Goal: Use online tool/utility: Utilize a website feature to perform a specific function

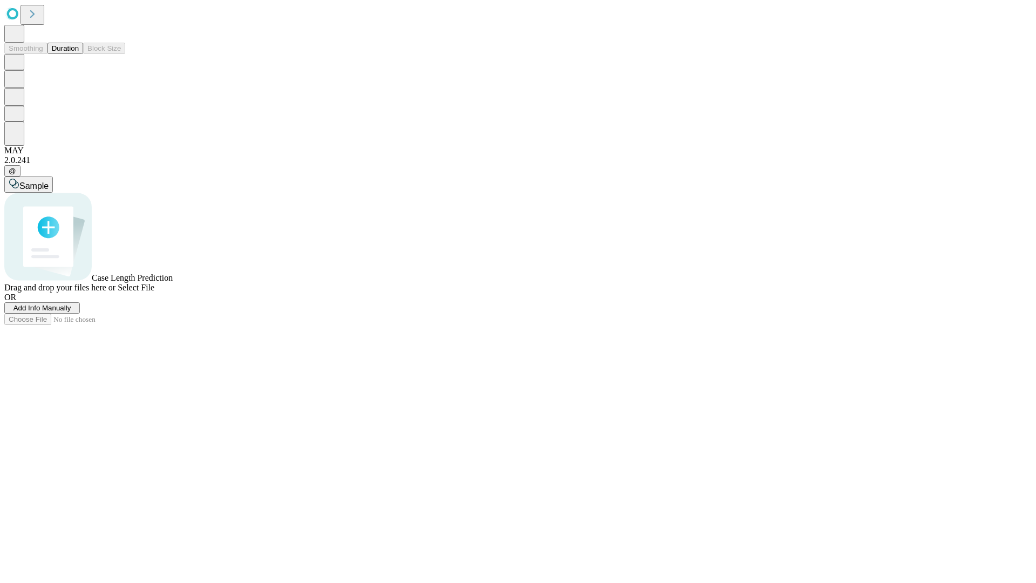
click at [79, 54] on button "Duration" at bounding box center [66, 48] width 36 height 11
click at [71, 312] on span "Add Info Manually" at bounding box center [42, 308] width 58 height 8
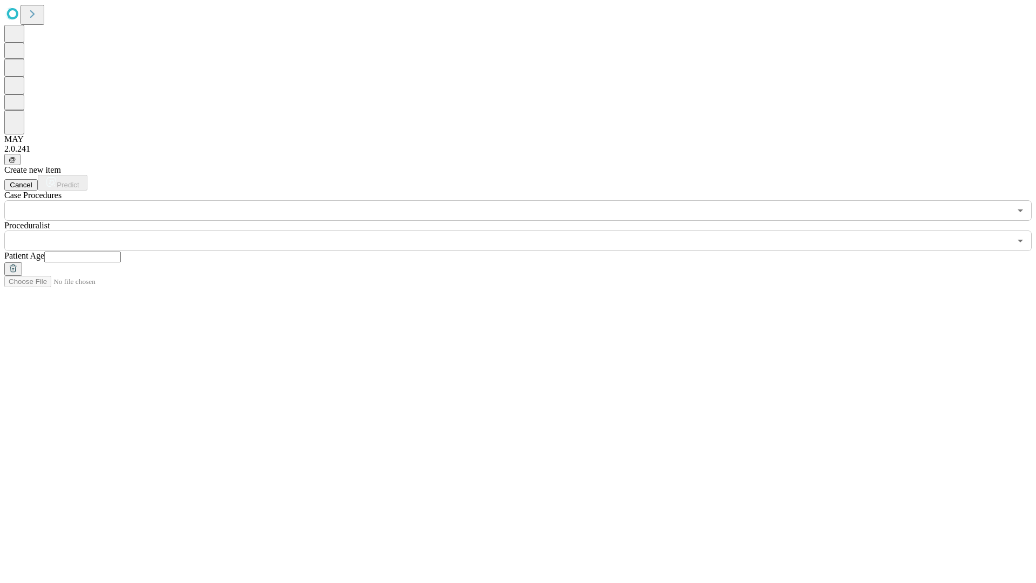
click at [121, 252] on input "text" at bounding box center [82, 257] width 77 height 11
type input "**"
click at [526, 230] on input "text" at bounding box center [507, 240] width 1007 height 21
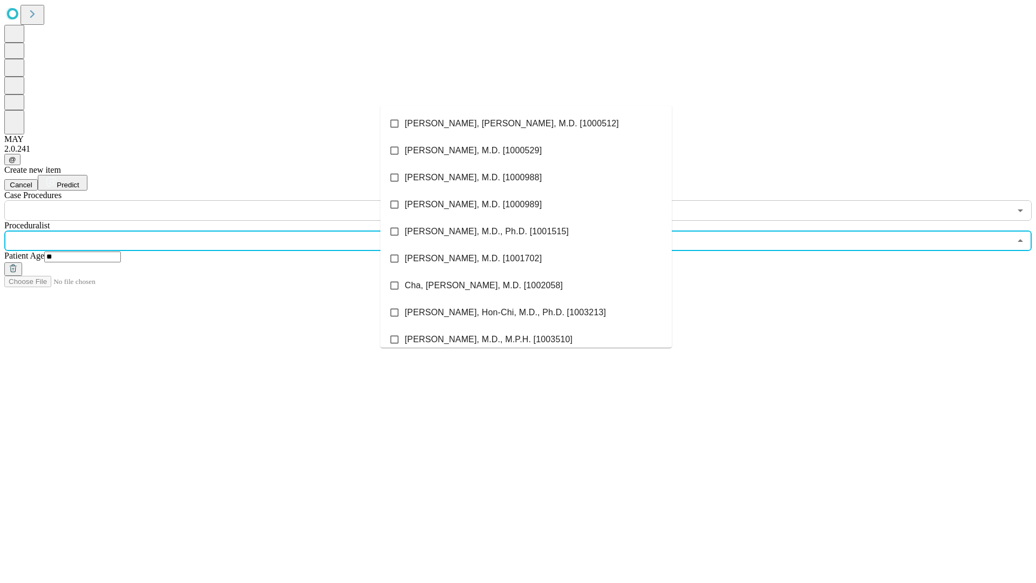
click at [526, 124] on li "[PERSON_NAME], [PERSON_NAME], M.D. [1000512]" at bounding box center [526, 123] width 291 height 27
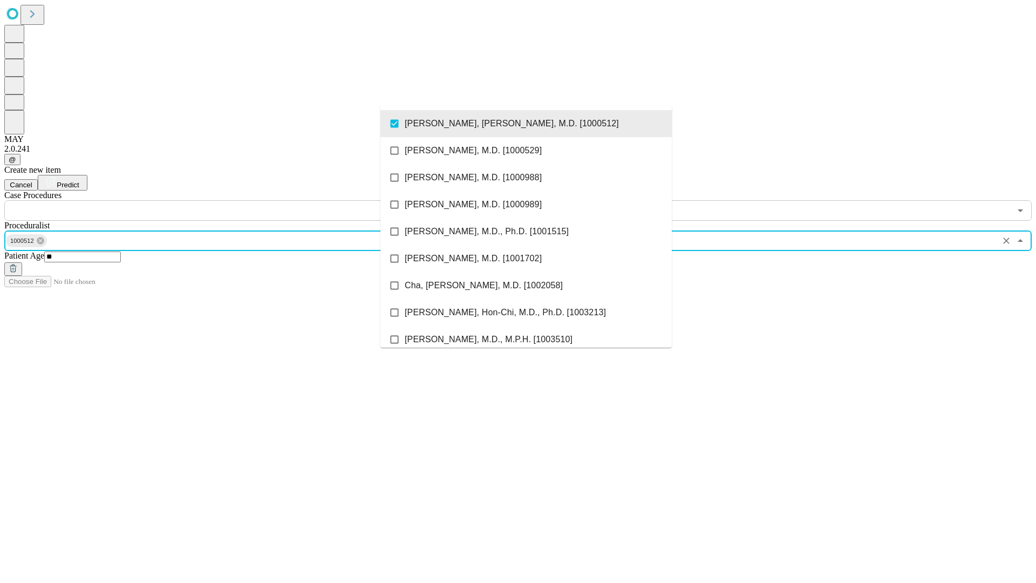
click at [227, 200] on input "text" at bounding box center [507, 210] width 1007 height 21
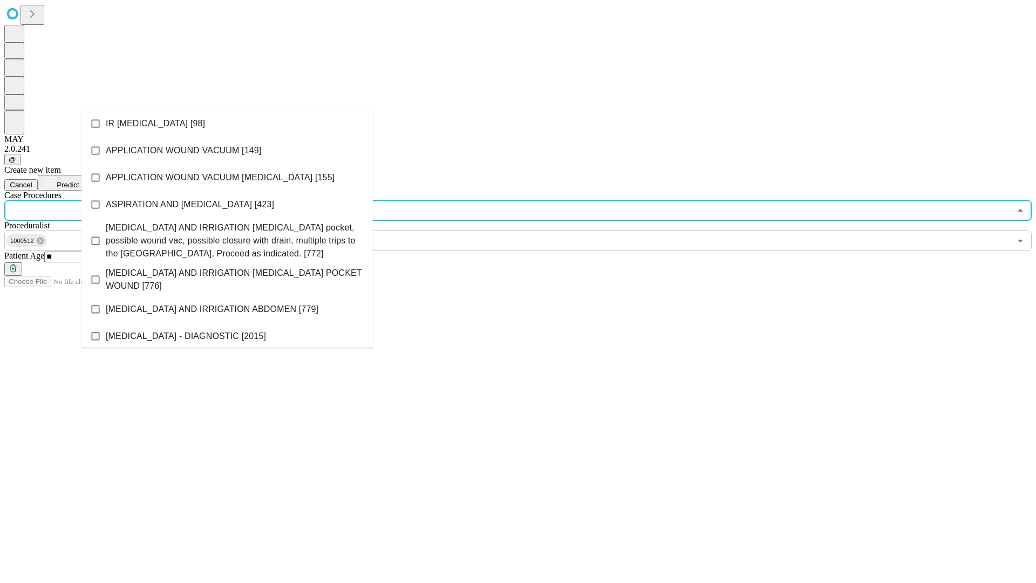
click at [227, 124] on li "IR [MEDICAL_DATA] [98]" at bounding box center [227, 123] width 291 height 27
click at [79, 181] on span "Predict" at bounding box center [68, 185] width 22 height 8
